Goal: Task Accomplishment & Management: Complete application form

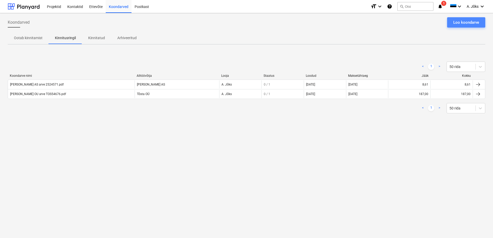
click at [466, 24] on div "Loo koondarve" at bounding box center [467, 22] width 26 height 7
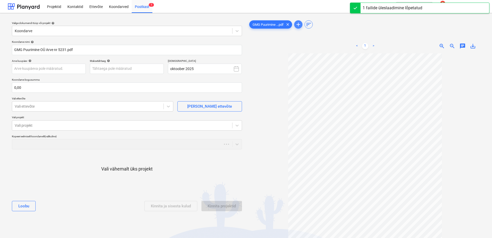
click at [296, 24] on span "add" at bounding box center [298, 24] width 6 height 6
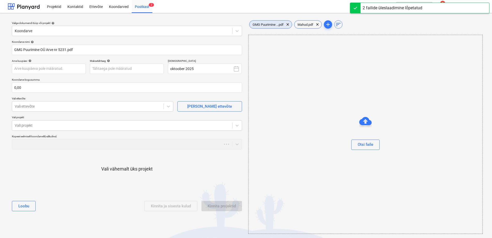
click at [271, 25] on span "GMG Puurimine ...pdf" at bounding box center [267, 25] width 37 height 4
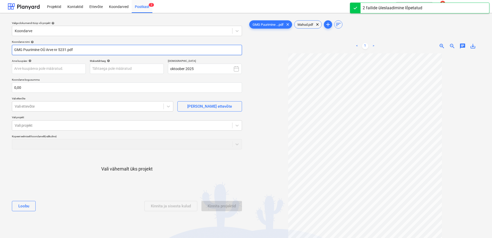
click at [59, 50] on input "GMG Puurimine OÜ Arve nr 5231.pdf" at bounding box center [127, 50] width 230 height 10
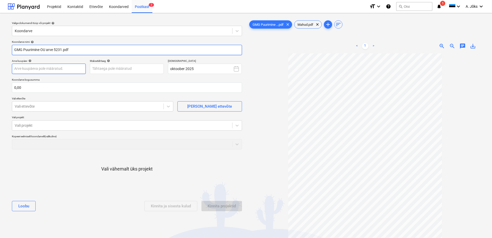
type input "GMG Puurimine OU arve 5231.pdf"
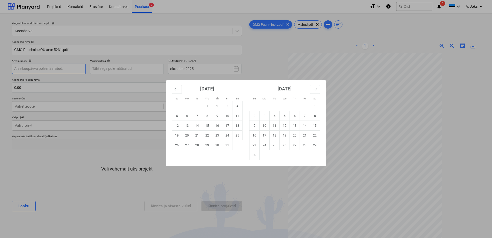
click at [73, 71] on body "Projektid Kontaktid Ettevõte Koondarved Postkast 2 format_size keyboard_arrow_d…" at bounding box center [246, 119] width 492 height 238
click at [226, 108] on td "3" at bounding box center [227, 106] width 10 height 10
type input "[DATE]"
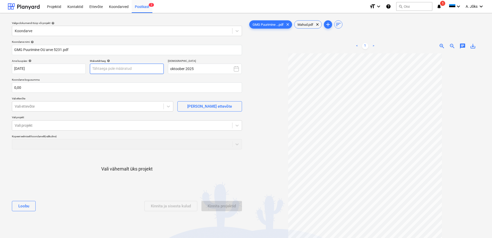
click at [148, 70] on body "Projektid Kontaktid Ettevõte Koondarved Postkast 2 format_size keyboard_arrow_d…" at bounding box center [246, 119] width 492 height 238
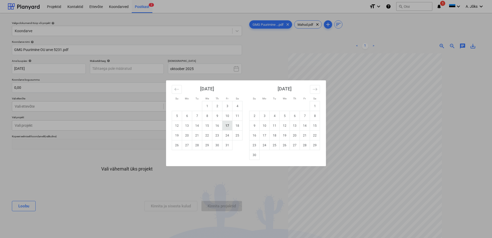
click at [229, 127] on td "17" at bounding box center [227, 126] width 10 height 10
type input "[DATE]"
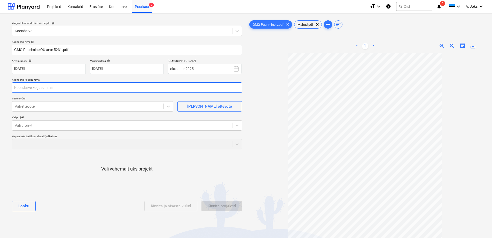
click at [73, 90] on input "text" at bounding box center [127, 88] width 230 height 10
type input "160,00"
click at [59, 106] on div at bounding box center [88, 106] width 146 height 5
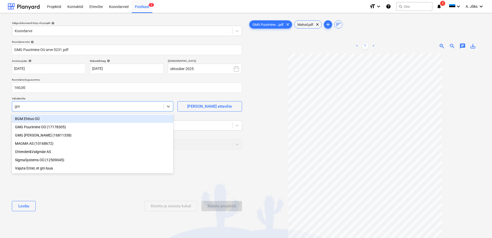
type input "gmg"
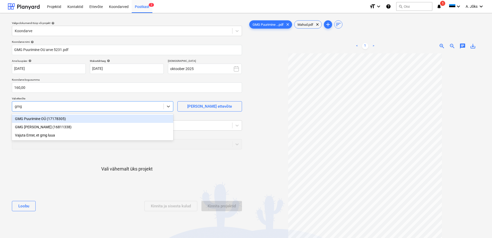
click at [49, 118] on div "GMG Puurimine OÜ (17178305)" at bounding box center [92, 119] width 161 height 8
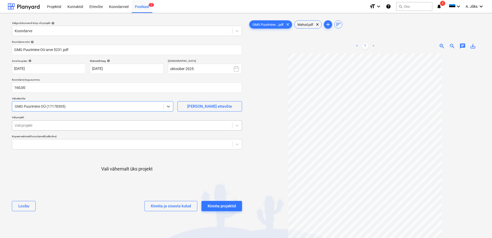
click at [46, 125] on div at bounding box center [122, 125] width 215 height 5
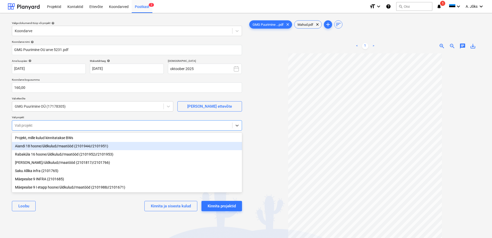
click at [43, 148] on div "Aiandi 18 hoone/üldkulud//maatööd (2101944//2101951)" at bounding box center [127, 146] width 230 height 8
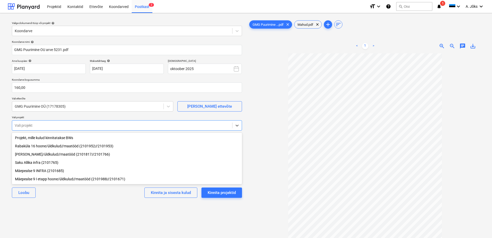
click at [71, 204] on div "Koondarve nimi help GMG Puurimine OU arve 5231.pdf Arve kuupäev help [DATE] 03.…" at bounding box center [127, 121] width 234 height 166
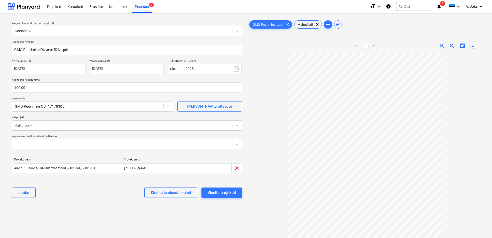
click at [463, 46] on span "chat" at bounding box center [462, 46] width 6 height 6
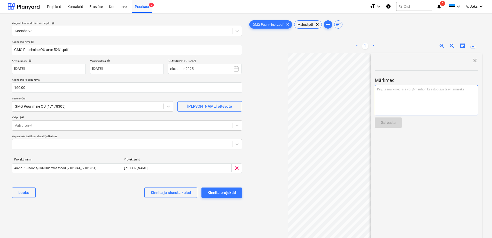
click at [384, 93] on div "Kirjuta märkmed siia või @mention kaastöötaja teavitamiseks ﻿" at bounding box center [426, 100] width 103 height 30
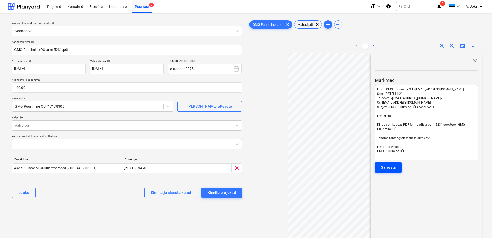
click at [396, 165] on button "Salvesta" at bounding box center [388, 168] width 27 height 10
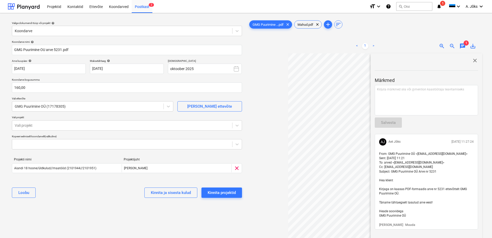
click at [472, 61] on span "close" at bounding box center [475, 61] width 6 height 6
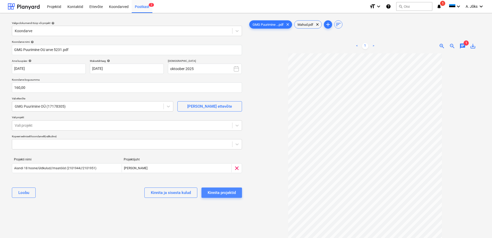
click at [219, 192] on div "Kinnita projektid" at bounding box center [222, 193] width 28 height 7
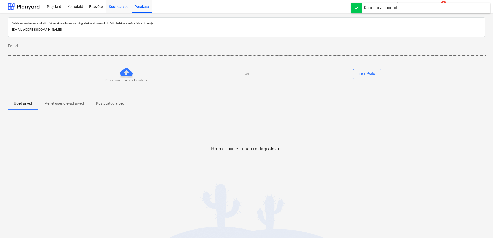
click at [113, 4] on div "Koondarved" at bounding box center [119, 6] width 26 height 13
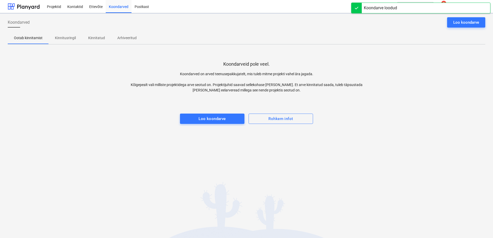
click at [73, 37] on p "Kinnitusringil" at bounding box center [65, 37] width 21 height 5
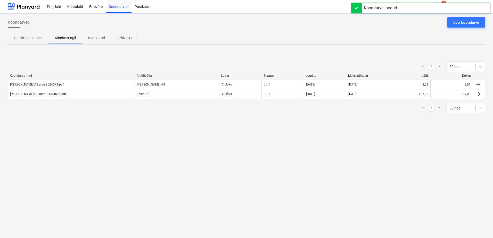
click at [82, 168] on div "Koondarved Loo koondarve Ootab kinnitamist Kinnitusringil Kinnitatud Arhiveerit…" at bounding box center [246, 125] width 493 height 225
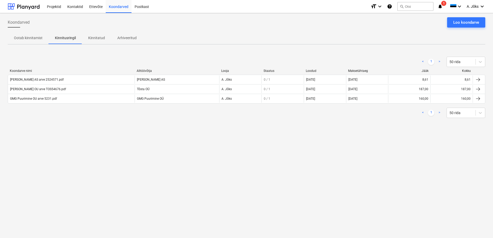
click at [340, 176] on div "Koondarved Loo koondarve Ootab kinnitamist Kinnitusringil Kinnitatud Arhiveerit…" at bounding box center [246, 125] width 493 height 225
click at [461, 23] on div "Loo koondarve" at bounding box center [467, 22] width 26 height 7
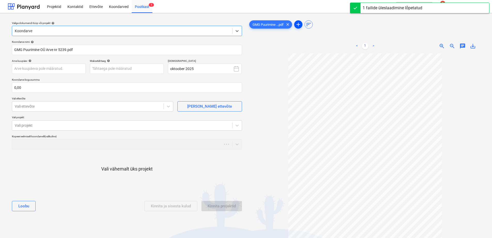
click at [298, 25] on span "add" at bounding box center [298, 24] width 6 height 6
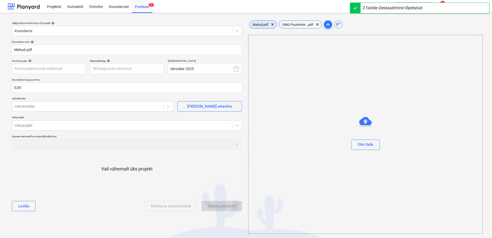
click at [256, 24] on span "Mahud.pdf" at bounding box center [260, 25] width 22 height 4
click at [340, 25] on span "sort" at bounding box center [338, 24] width 6 height 6
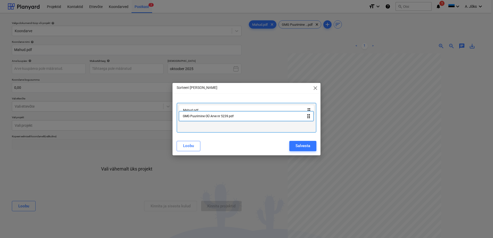
drag, startPoint x: 270, startPoint y: 124, endPoint x: 270, endPoint y: 114, distance: 10.1
click at [270, 114] on div "Mahud.pdf drag_indicator GMG Puurimine OÜ Arve nr 5239.pdf drag_indicator" at bounding box center [247, 118] width 140 height 30
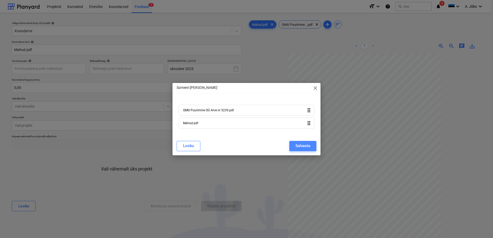
click at [306, 145] on div "Salvesta" at bounding box center [303, 146] width 15 height 7
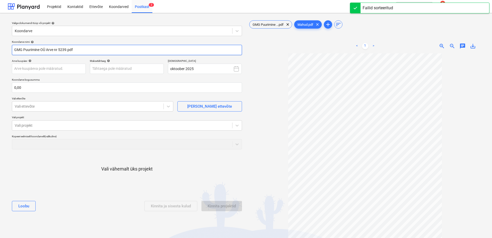
click at [58, 49] on input "GMG Puurimine OÜ Arve nr 5239.pdf" at bounding box center [127, 50] width 230 height 10
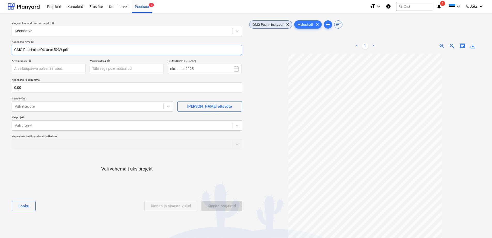
type input "GMG Puurimine OU arve 5239.pdf"
click at [266, 25] on span "GMG Puurimine ...pdf" at bounding box center [267, 25] width 37 height 4
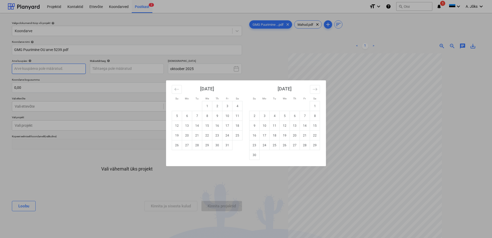
click at [45, 69] on body "Projektid Kontaktid Ettevõte Koondarved Postkast 2 format_size keyboard_arrow_d…" at bounding box center [246, 119] width 492 height 238
click at [227, 106] on td "3" at bounding box center [227, 106] width 10 height 10
type input "[DATE]"
click at [146, 71] on body "Projektid Kontaktid Ettevõte Koondarved Postkast 2 format_size keyboard_arrow_d…" at bounding box center [246, 119] width 492 height 238
click at [230, 128] on td "17" at bounding box center [227, 126] width 10 height 10
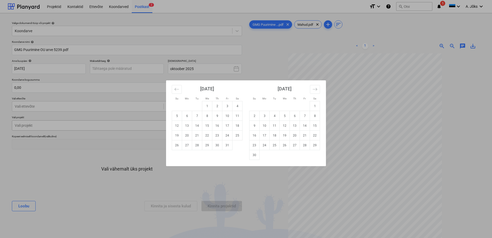
type input "[DATE]"
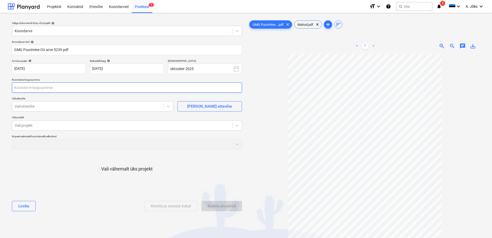
click at [60, 87] on input "text" at bounding box center [127, 88] width 230 height 10
type input "180,00"
click at [59, 105] on div at bounding box center [88, 106] width 146 height 5
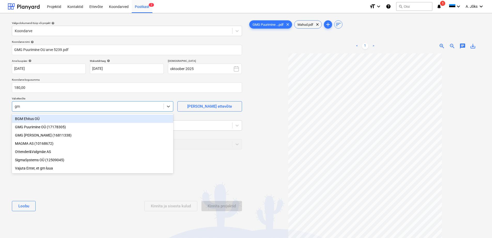
type input "gmg"
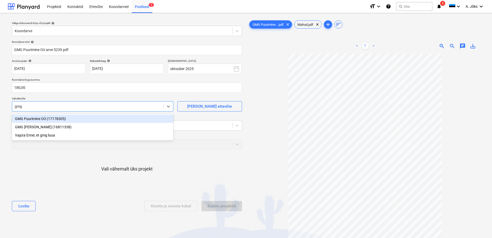
click at [44, 118] on div "GMG Puurimine OÜ (17178305)" at bounding box center [92, 119] width 161 height 8
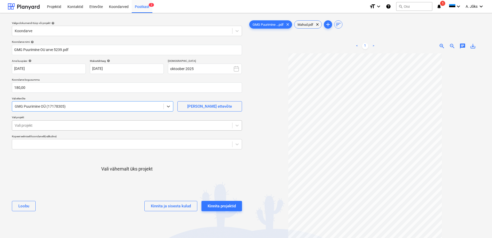
click at [48, 125] on div at bounding box center [122, 125] width 215 height 5
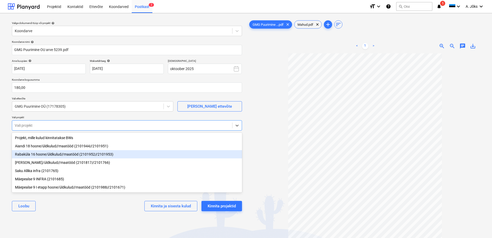
click at [59, 153] on div "Rabaküla 16 hoone/üldkulud//maatööd (2101952//2101953)" at bounding box center [127, 154] width 230 height 8
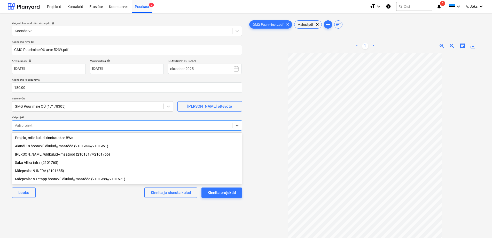
click at [82, 202] on div "[PERSON_NAME] ja sisesta kulud Kinnita projektid" at bounding box center [127, 193] width 230 height 19
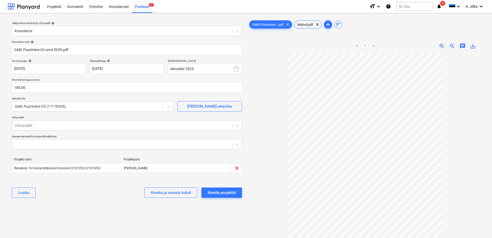
click at [463, 46] on span "chat" at bounding box center [462, 46] width 6 height 6
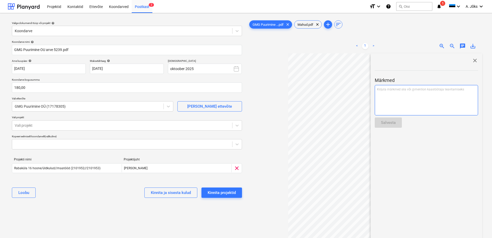
click at [429, 93] on div "Kirjuta märkmed siia või @mention kaastöötaja teavitamiseks ﻿" at bounding box center [426, 100] width 103 height 30
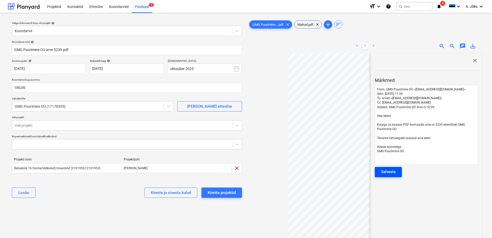
click at [393, 171] on div "Salvesta" at bounding box center [388, 172] width 15 height 7
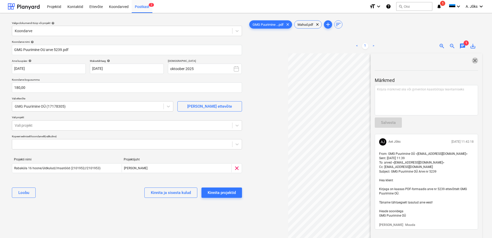
drag, startPoint x: 473, startPoint y: 60, endPoint x: 455, endPoint y: 66, distance: 18.5
click at [472, 60] on span "close" at bounding box center [475, 61] width 6 height 6
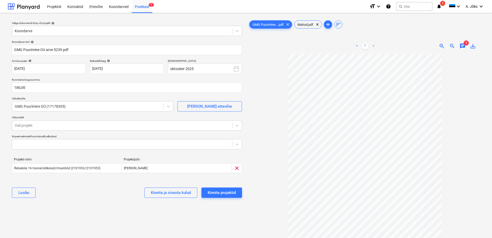
click at [132, 208] on div "Valige dokumendi tüüp või projekt help Koondarve Koondarve nimi help GMG Puurim…" at bounding box center [127, 148] width 238 height 262
click at [215, 194] on div "Kinnita projektid" at bounding box center [222, 193] width 28 height 7
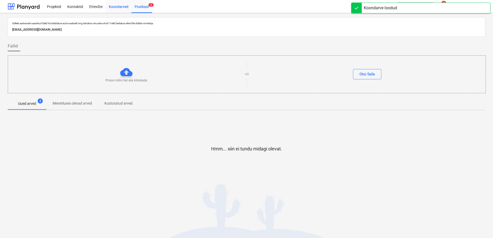
click at [118, 6] on div "Koondarved" at bounding box center [119, 6] width 26 height 13
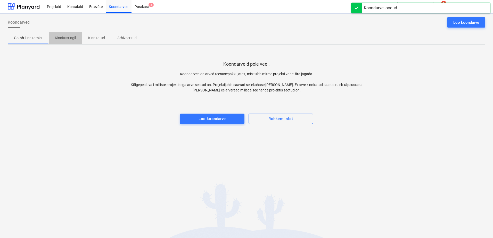
click at [68, 37] on p "Kinnitusringil" at bounding box center [65, 37] width 21 height 5
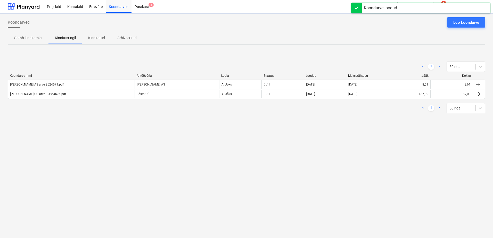
click at [89, 163] on div "Koondarved Loo koondarve Ootab kinnitamist Kinnitusringil Kinnitatud Arhiveerit…" at bounding box center [246, 125] width 493 height 225
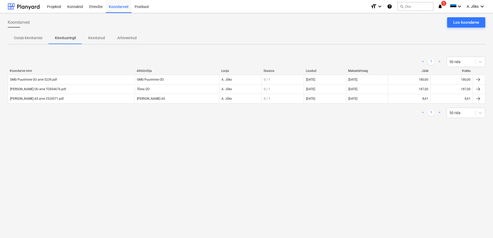
click at [134, 170] on div "Koondarved Loo koondarve Ootab kinnitamist Kinnitusringil Kinnitatud Arhiveerit…" at bounding box center [246, 125] width 493 height 225
click at [288, 157] on div "Koondarved Loo koondarve Ootab kinnitamist Kinnitusringil Kinnitatud Arhiveerit…" at bounding box center [246, 125] width 493 height 225
click at [292, 152] on div "Koondarved Loo koondarve Ootab kinnitamist Kinnitusringil Kinnitatud Arhiveerit…" at bounding box center [246, 125] width 493 height 225
click at [92, 36] on p "Kinnitatud" at bounding box center [96, 37] width 17 height 5
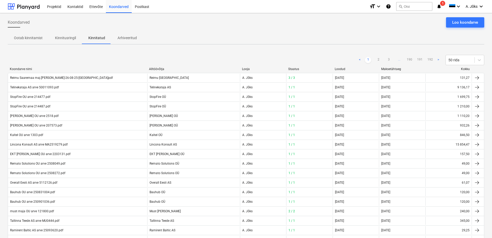
click at [62, 38] on p "Kinnitusringil" at bounding box center [65, 37] width 21 height 5
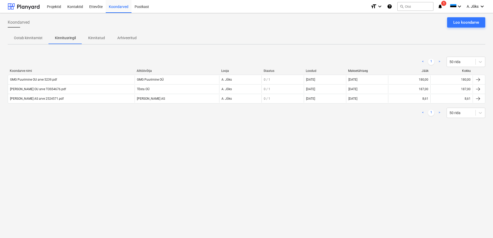
click at [337, 146] on div "Koondarved Loo koondarve Ootab kinnitamist Kinnitusringil Kinnitatud Arhiveerit…" at bounding box center [246, 125] width 493 height 225
click at [336, 156] on div "Koondarved Loo koondarve Ootab kinnitamist Kinnitusringil Kinnitatud Arhiveerit…" at bounding box center [246, 125] width 493 height 225
click at [170, 204] on div "Koondarved Loo koondarve Ootab kinnitamist Kinnitusringil Kinnitatud Arhiveerit…" at bounding box center [246, 125] width 493 height 225
